Goal: Task Accomplishment & Management: Use online tool/utility

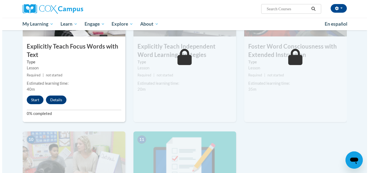
scroll to position [456, 0]
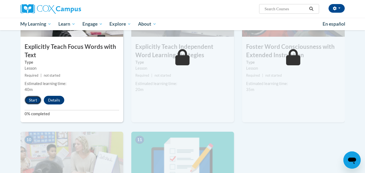
click at [36, 98] on button "Start" at bounding box center [33, 100] width 17 height 9
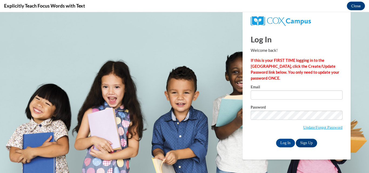
scroll to position [0, 0]
click at [192, 92] on input "Email" at bounding box center [297, 94] width 92 height 9
click at [192, 94] on input "Email" at bounding box center [297, 94] width 92 height 9
drag, startPoint x: 270, startPoint y: 94, endPoint x: 261, endPoint y: 92, distance: 9.0
click at [192, 92] on input "Email" at bounding box center [297, 94] width 92 height 9
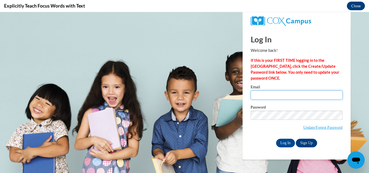
type input "[EMAIL_ADDRESS][DOMAIN_NAME]"
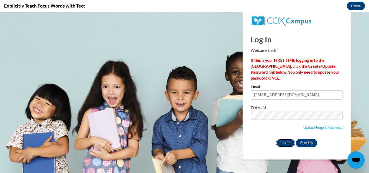
click at [192, 144] on input "Log In" at bounding box center [285, 143] width 19 height 9
